Goal: Navigation & Orientation: Find specific page/section

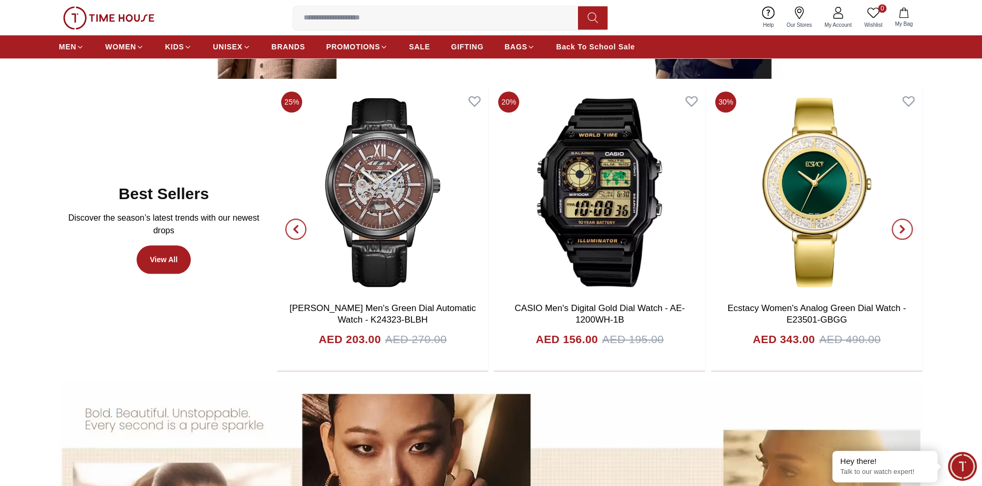
scroll to position [683, 0]
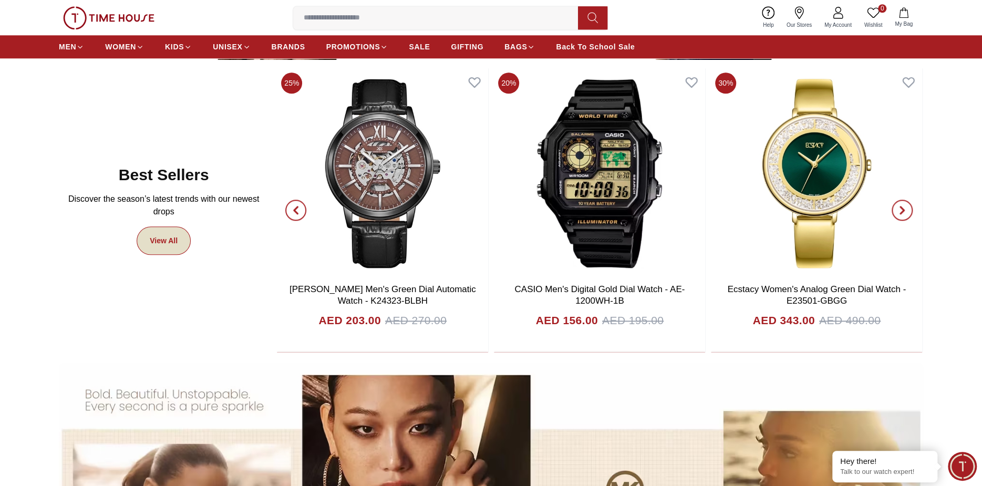
click at [163, 239] on link "View All" at bounding box center [164, 241] width 54 height 28
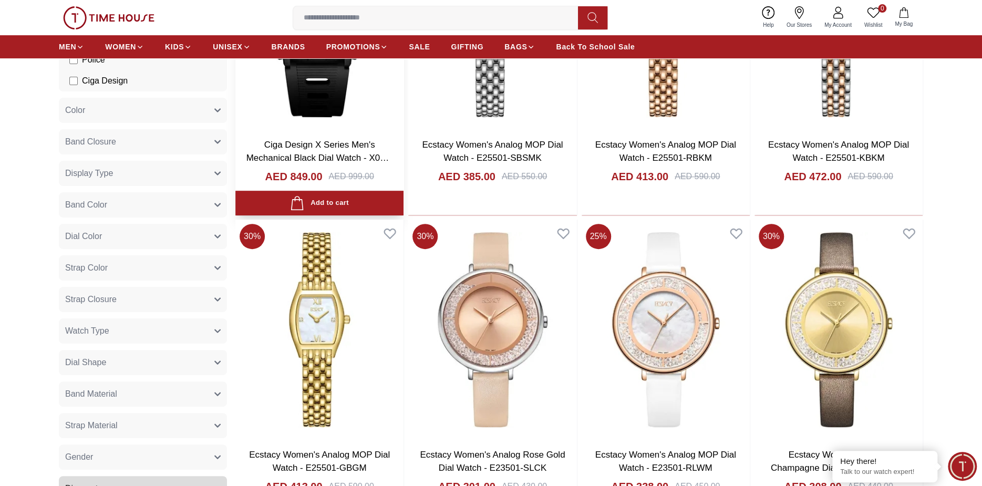
scroll to position [263, 0]
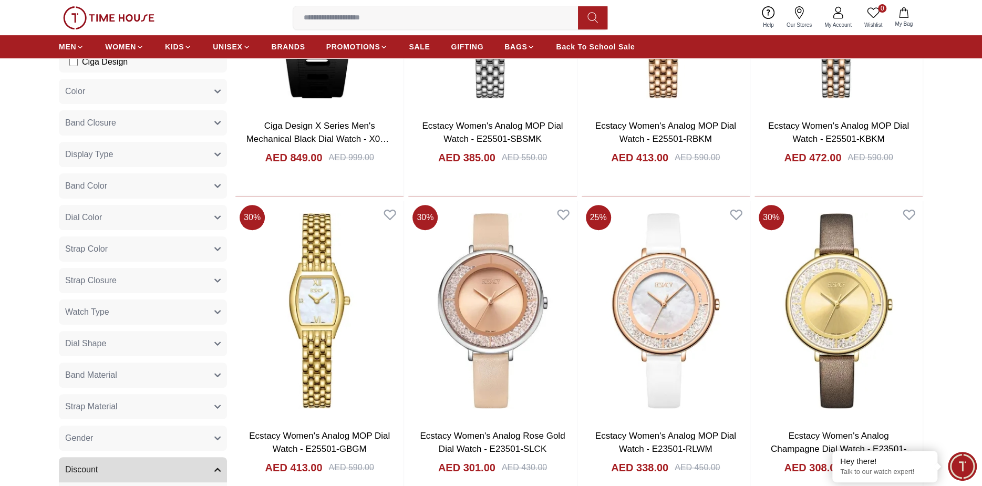
click at [218, 439] on icon "button" at bounding box center [217, 438] width 5 height 3
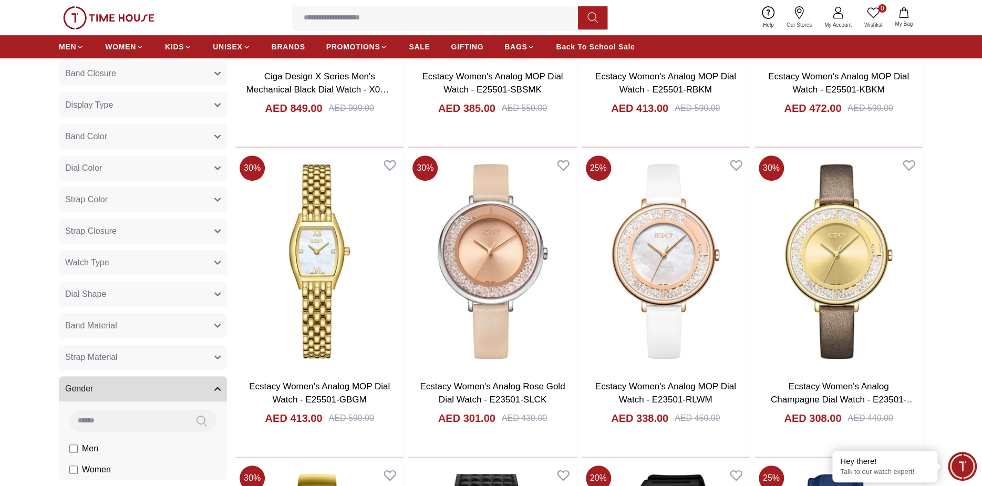
scroll to position [368, 0]
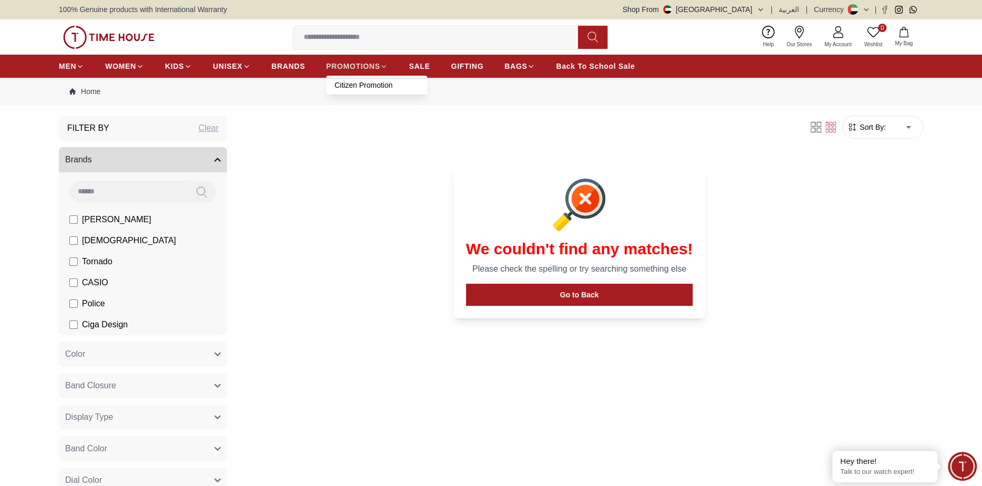
click at [356, 62] on span "PROMOTIONS" at bounding box center [353, 66] width 54 height 11
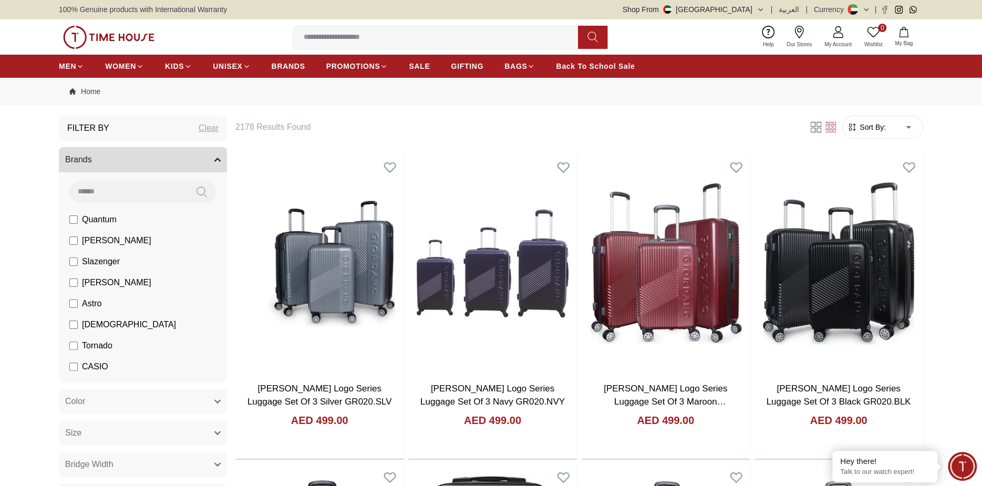
click at [216, 155] on button "Brands" at bounding box center [143, 159] width 168 height 25
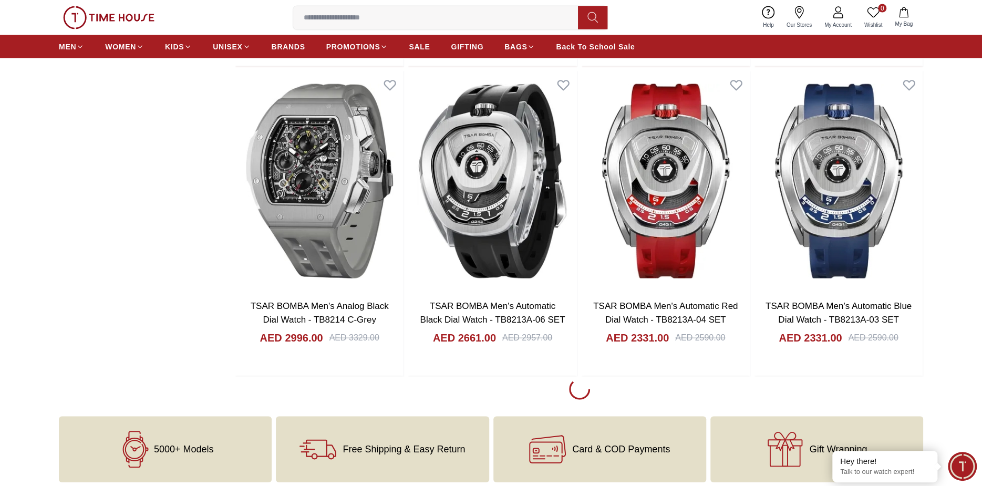
scroll to position [1314, 0]
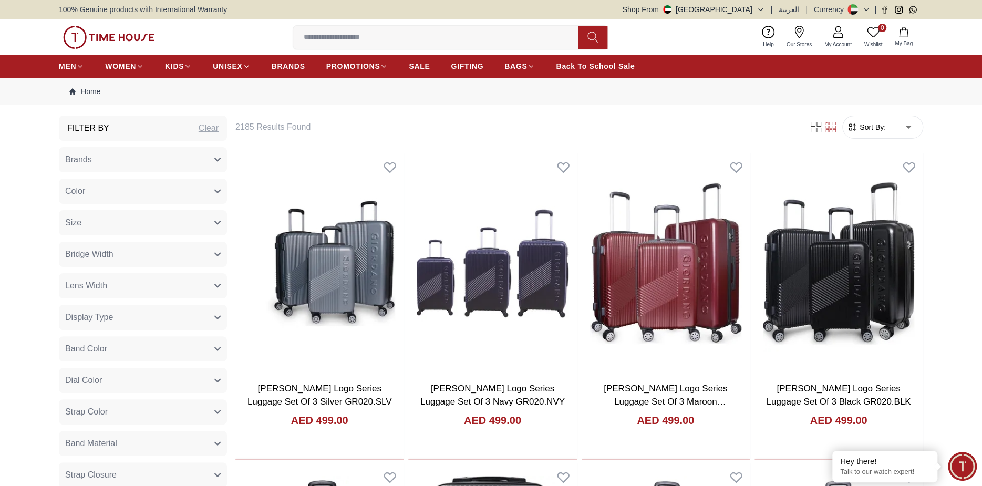
click at [763, 8] on icon "button" at bounding box center [761, 9] width 4 height 2
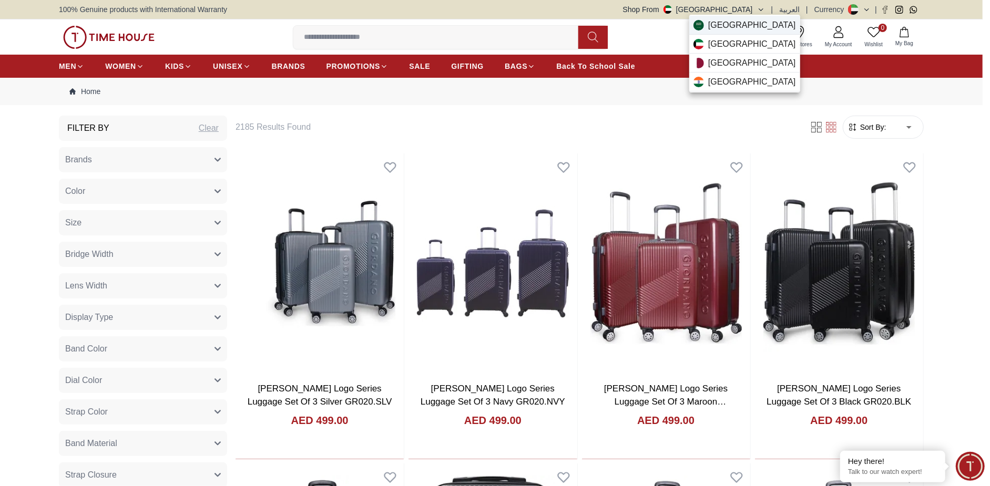
click at [731, 24] on span "[GEOGRAPHIC_DATA]" at bounding box center [752, 25] width 88 height 13
